Goal: Transaction & Acquisition: Purchase product/service

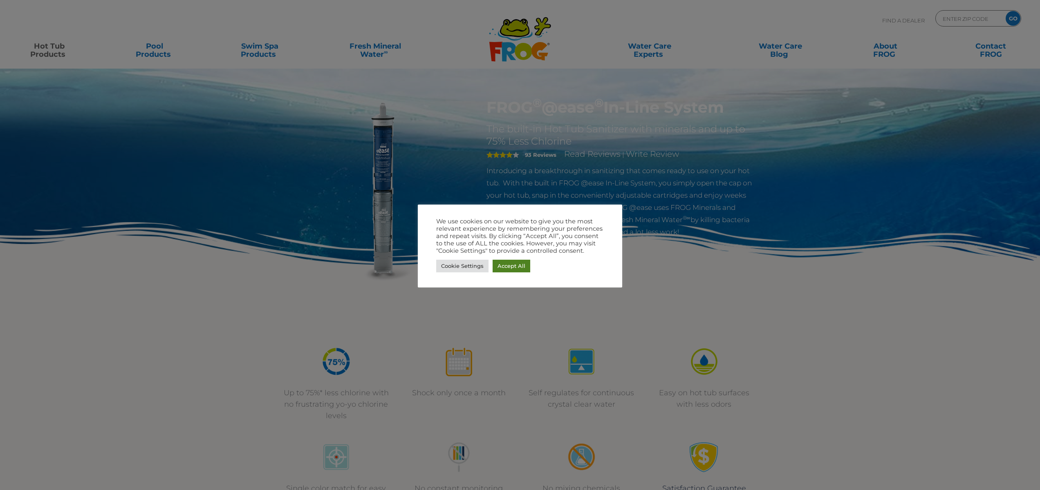
click at [509, 266] on link "Accept All" at bounding box center [511, 266] width 38 height 13
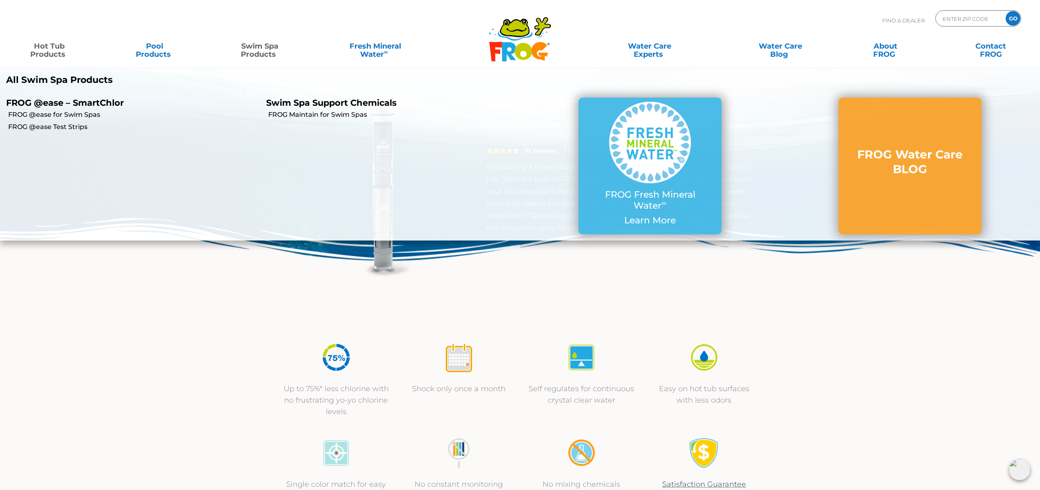
scroll to position [4, 0]
click at [264, 49] on link "Swim Spa Products" at bounding box center [260, 46] width 82 height 16
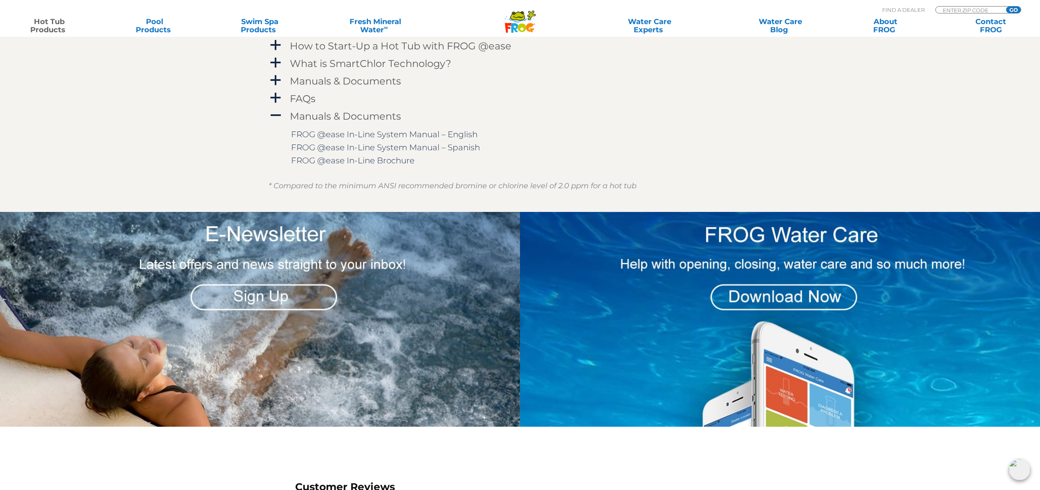
scroll to position [974, 0]
